Goal: Navigation & Orientation: Find specific page/section

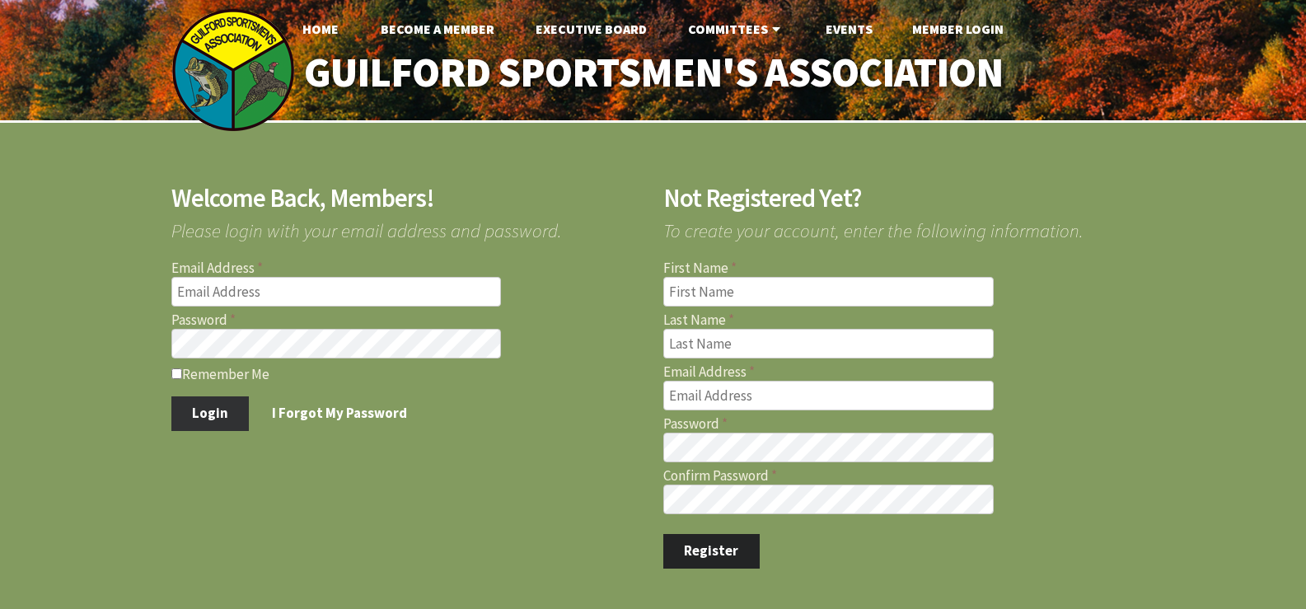
type input "jfdambra@comcast.net"
click at [209, 408] on button "Login" at bounding box center [210, 413] width 78 height 35
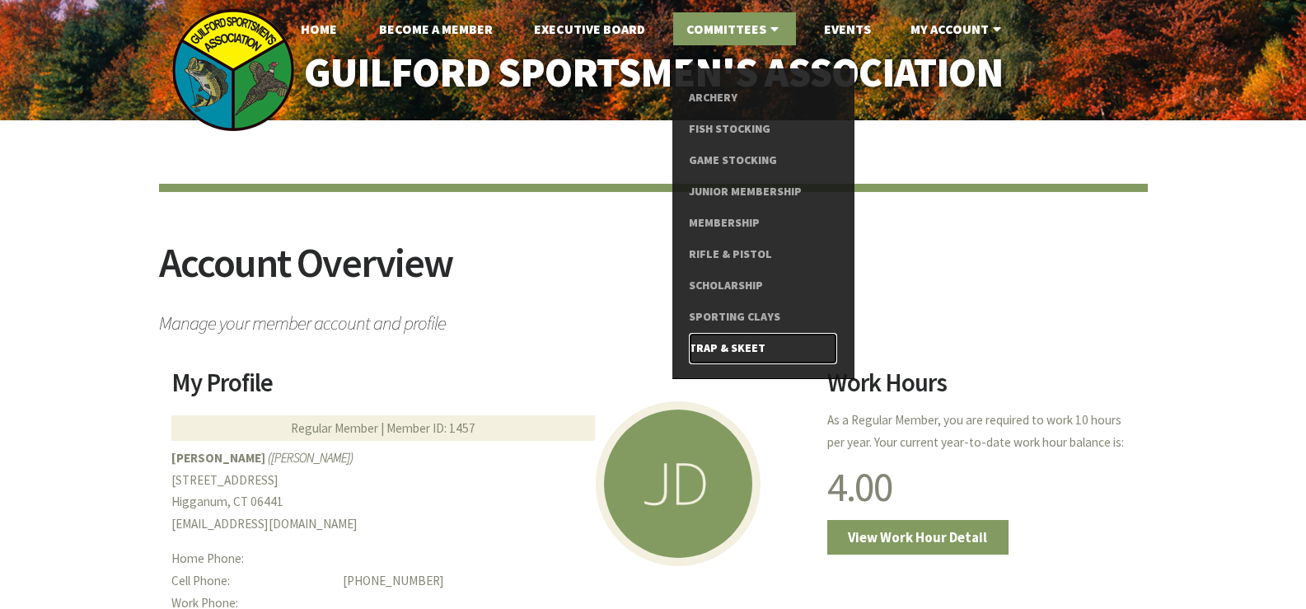
click at [735, 340] on link "Trap & Skeet" at bounding box center [763, 348] width 148 height 31
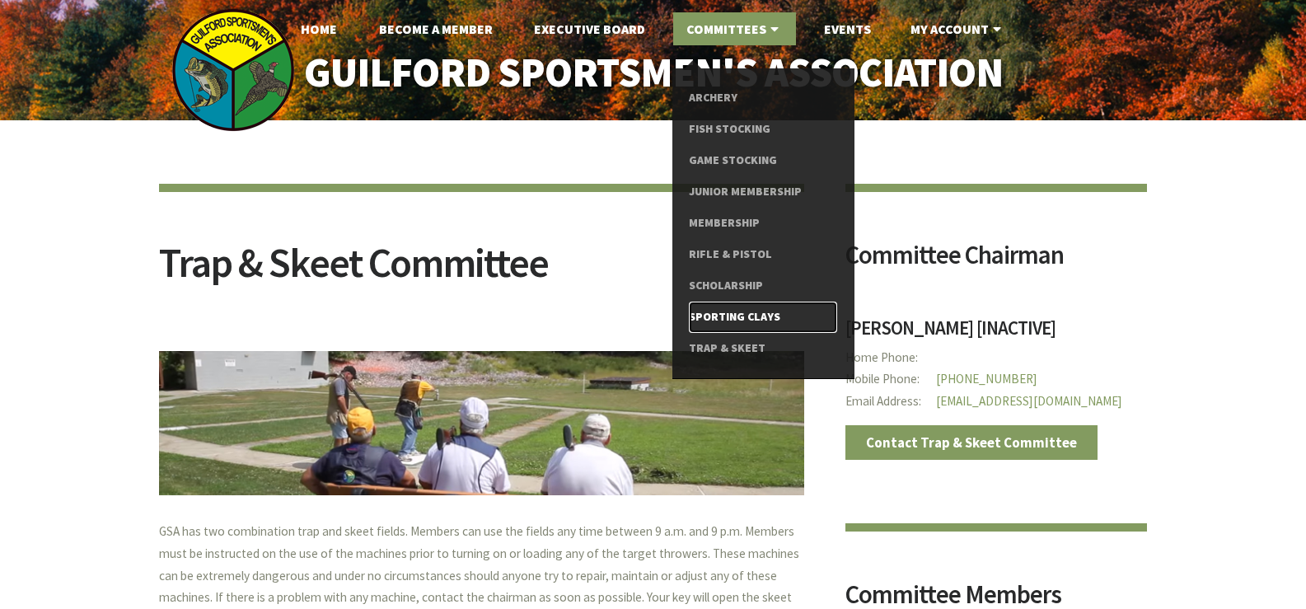
click at [731, 315] on link "Sporting Clays" at bounding box center [763, 317] width 148 height 31
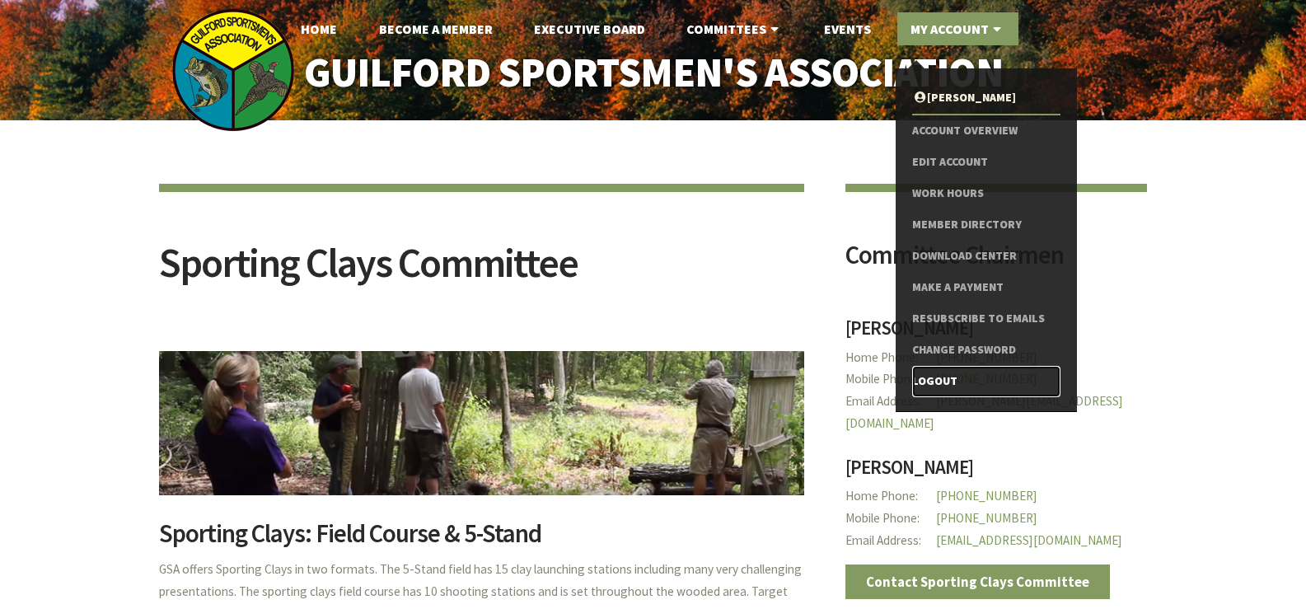
click at [935, 380] on link "Logout" at bounding box center [986, 381] width 148 height 31
